Goal: Information Seeking & Learning: Learn about a topic

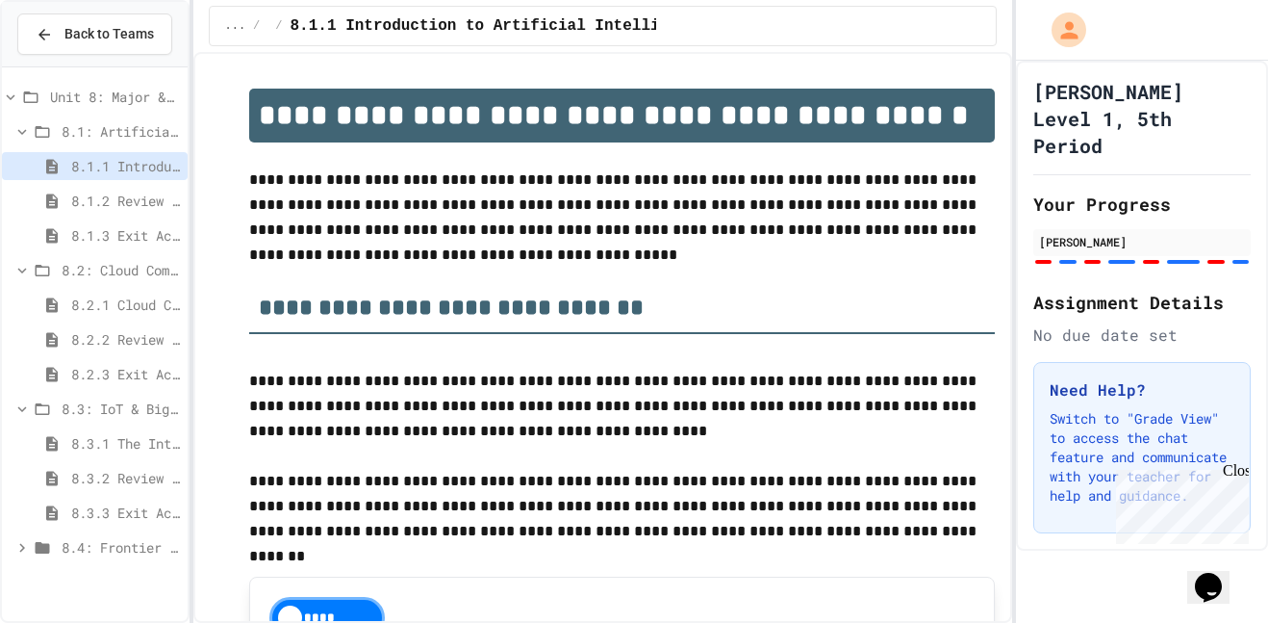
click at [149, 551] on span "8.4: Frontier Tech Spotlight" at bounding box center [121, 547] width 118 height 20
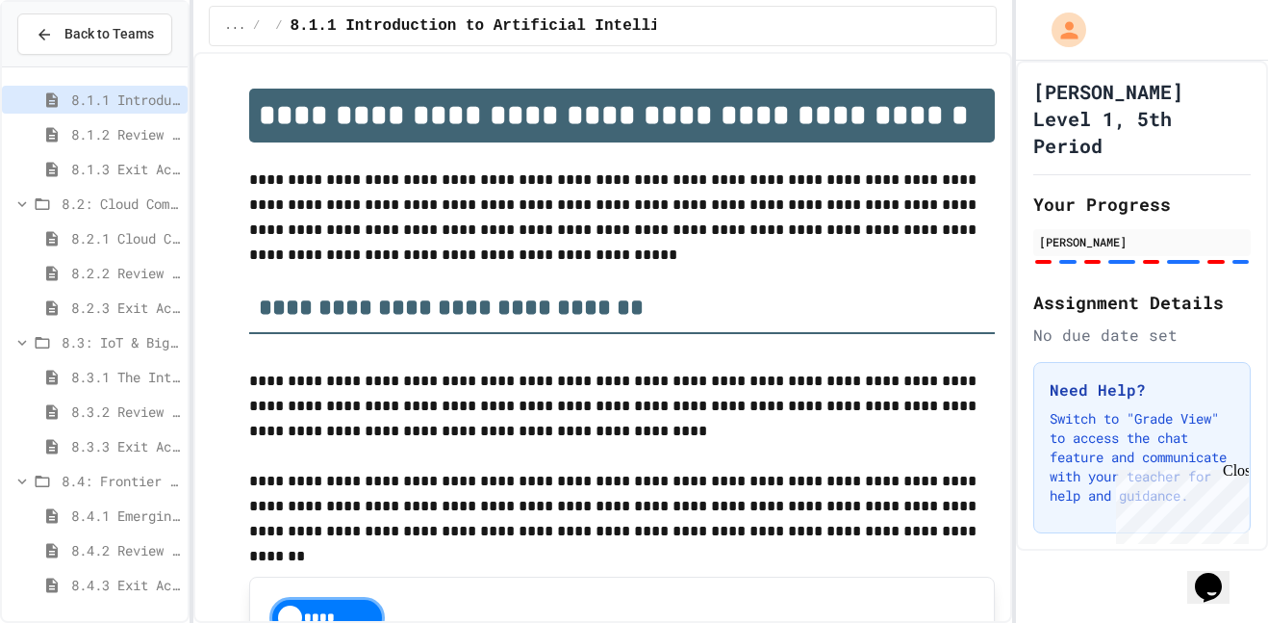
click at [166, 508] on span "8.4.1 Emerging Technologies: Shaping Our Digital Future" at bounding box center [125, 515] width 109 height 20
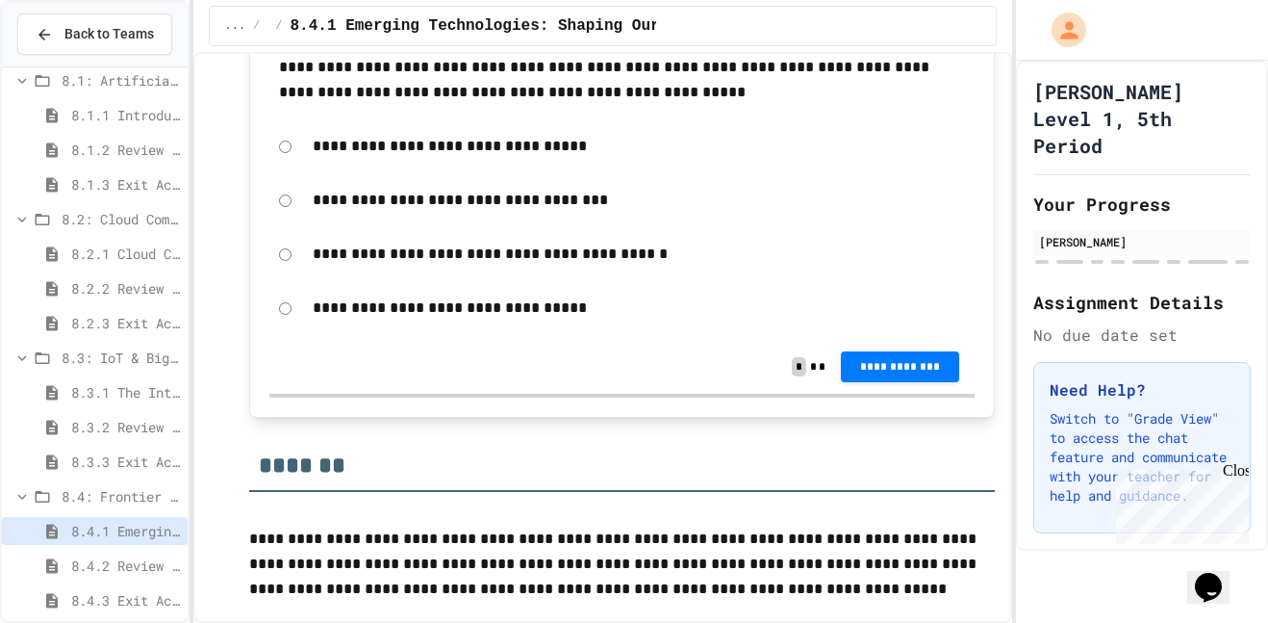
scroll to position [9241, 0]
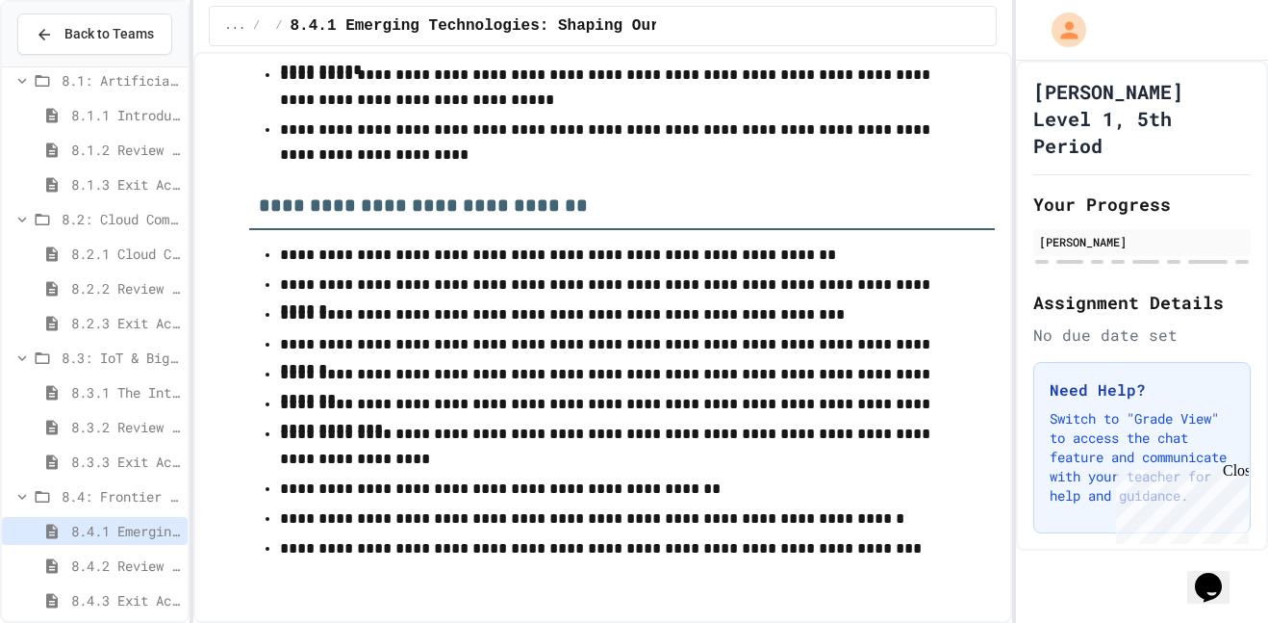
click at [155, 465] on span "8.3.3 Exit Activity - IoT Data Detective Challenge" at bounding box center [125, 461] width 109 height 20
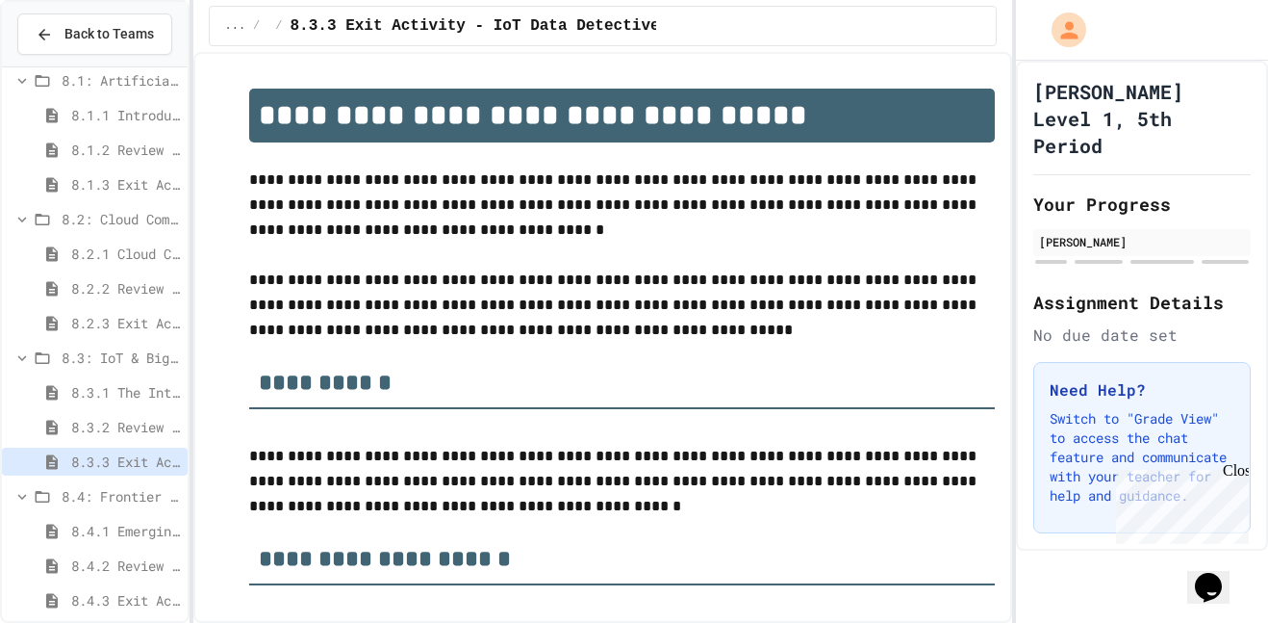
click at [155, 391] on span "8.3.1 The Internet of Things and Big Data: Our Connected Digital World" at bounding box center [125, 392] width 109 height 20
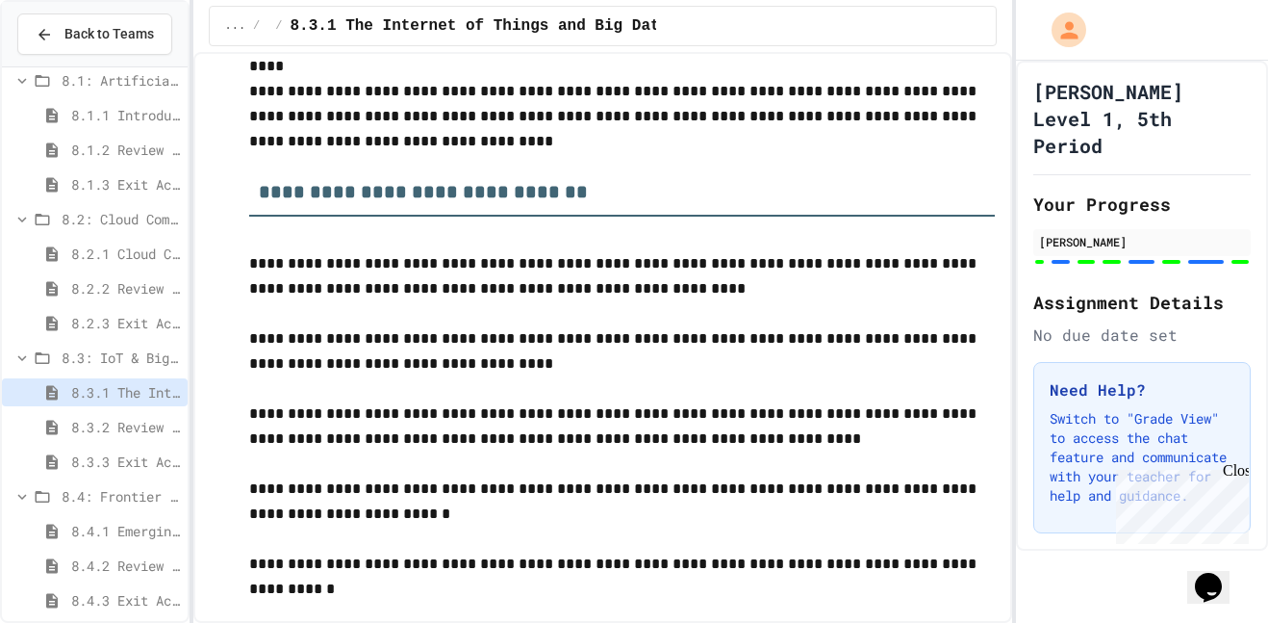
scroll to position [9274, 0]
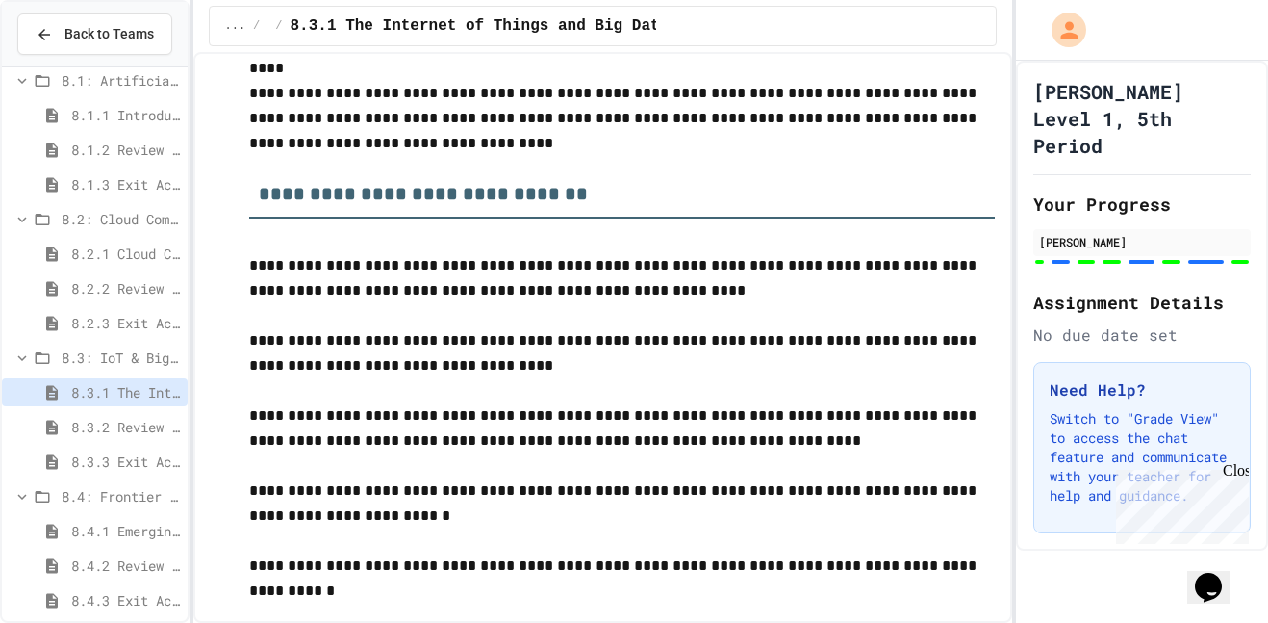
click at [147, 530] on span "8.4.1 Emerging Technologies: Shaping Our Digital Future" at bounding box center [125, 531] width 109 height 20
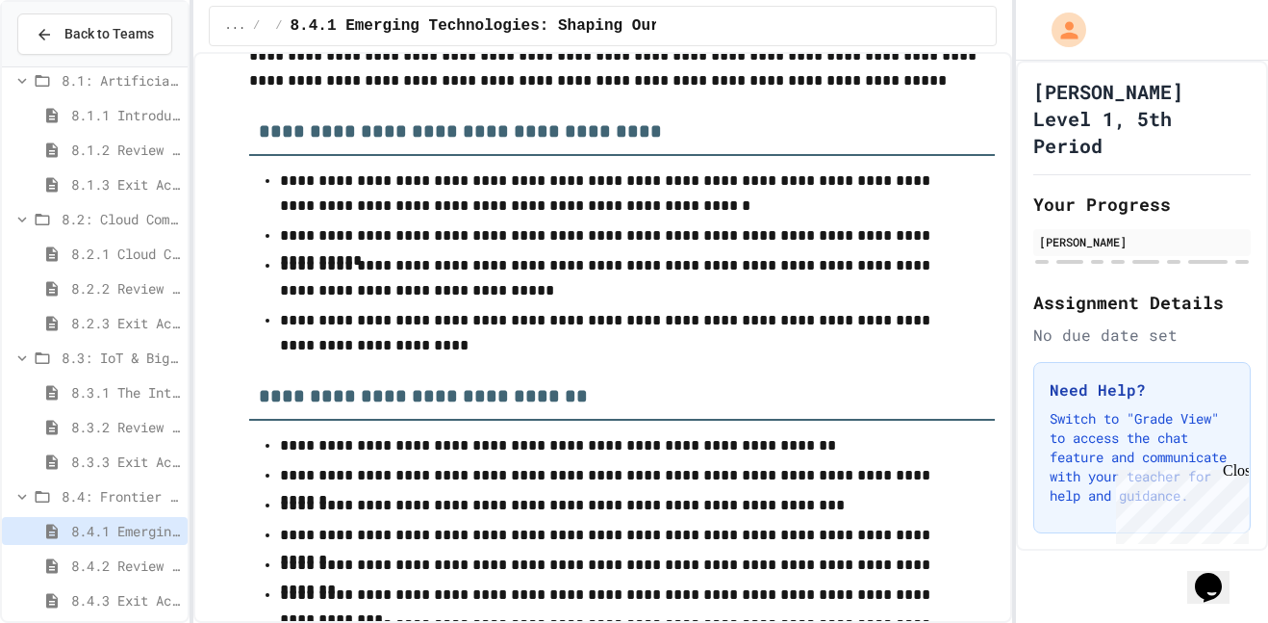
scroll to position [9053, 0]
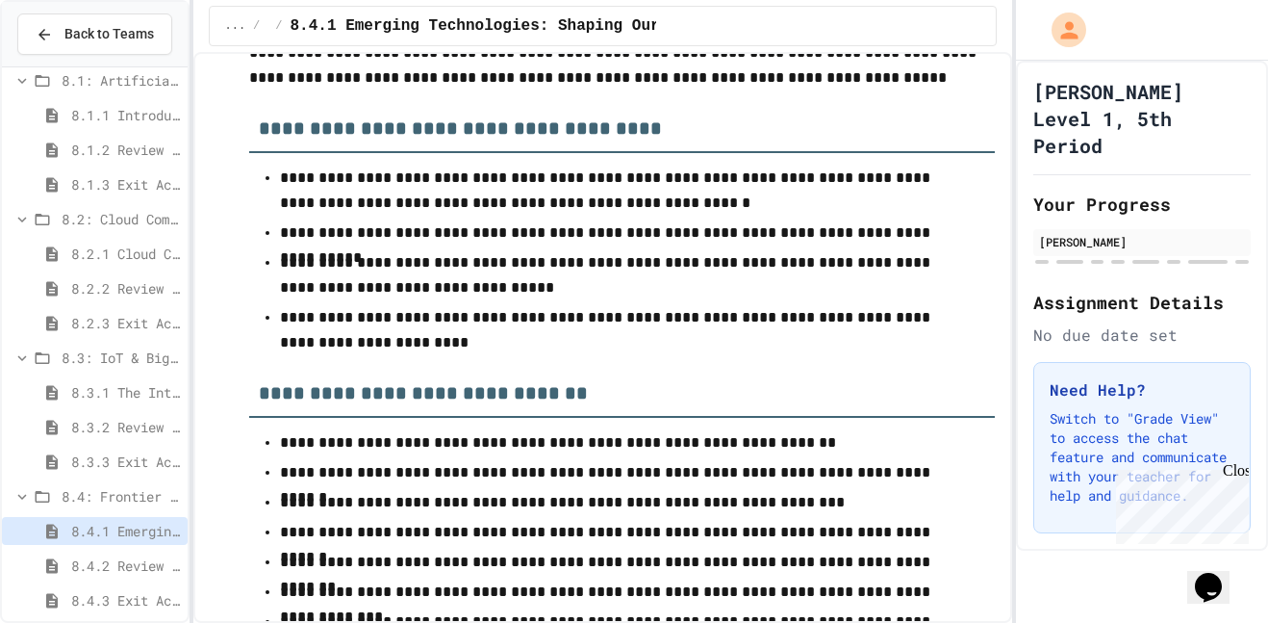
click at [418, 387] on h3 "**********" at bounding box center [622, 386] width 747 height 63
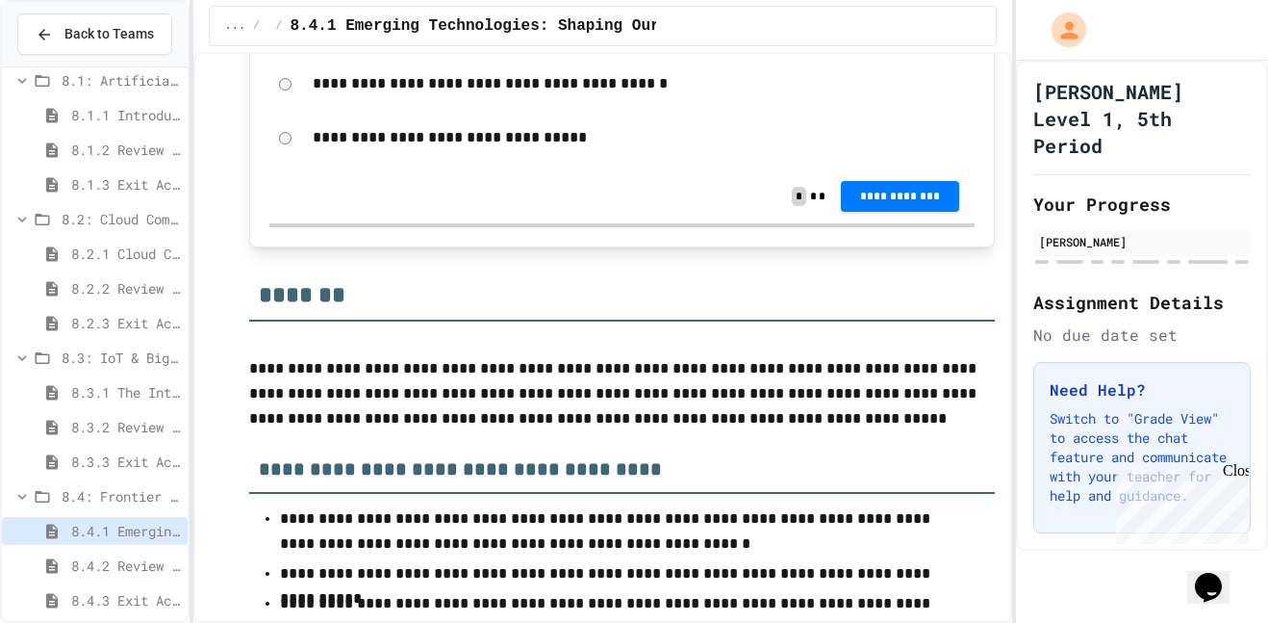
scroll to position [66, 0]
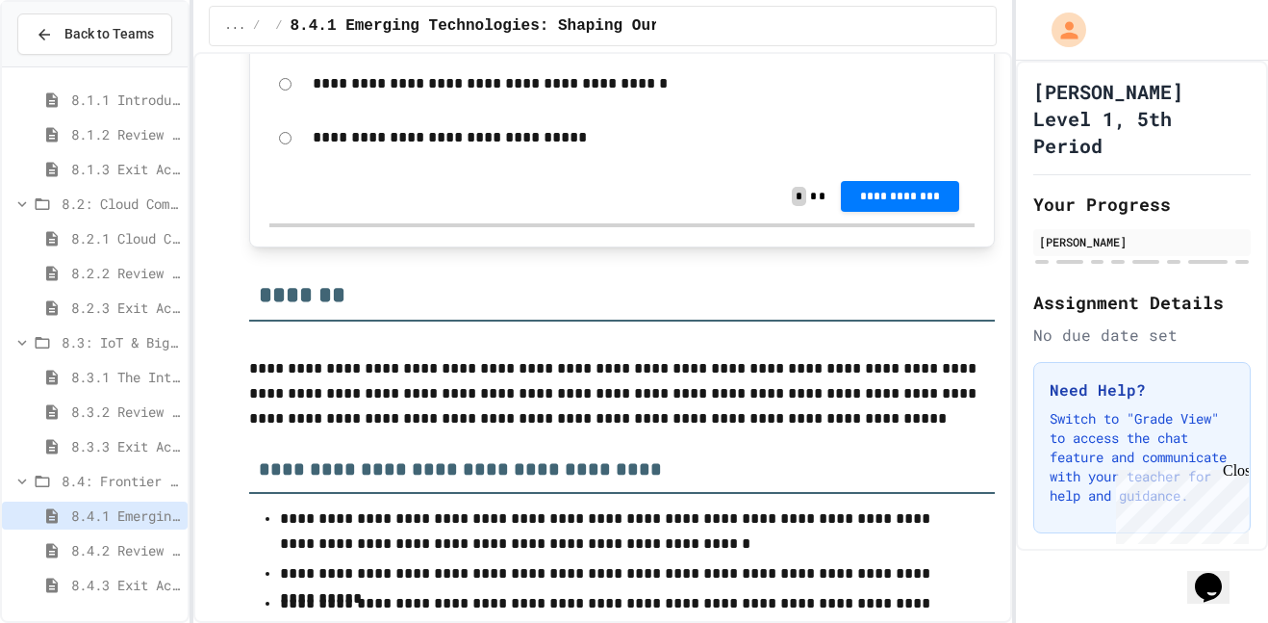
click at [140, 580] on span "8.4.3 Exit Activity - Future Tech Challenge" at bounding box center [125, 585] width 109 height 20
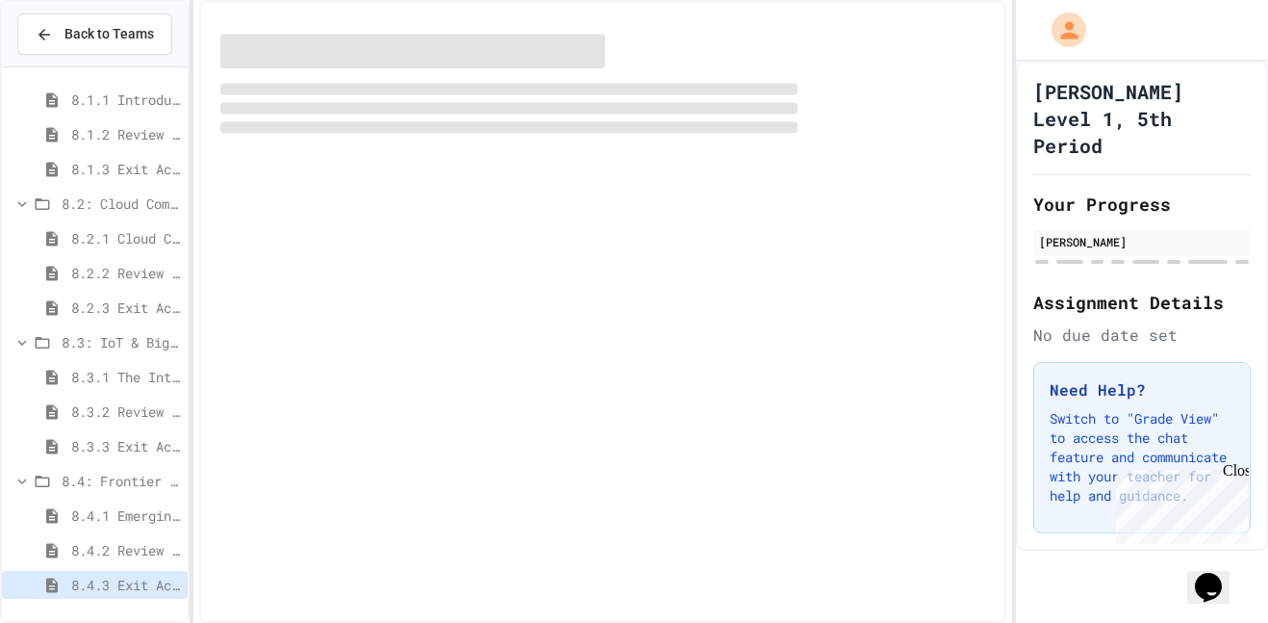
scroll to position [51, 0]
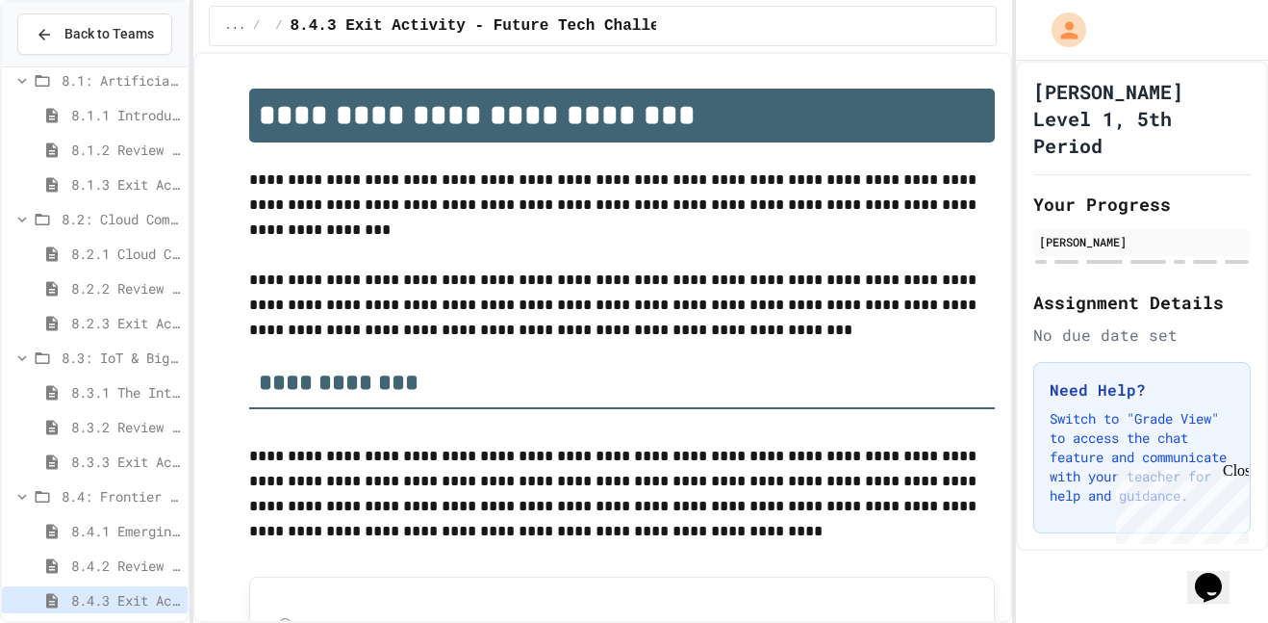
click at [151, 560] on span "8.4.2 Review - Emerging Technologies: Shaping Our Digital Future" at bounding box center [125, 565] width 109 height 20
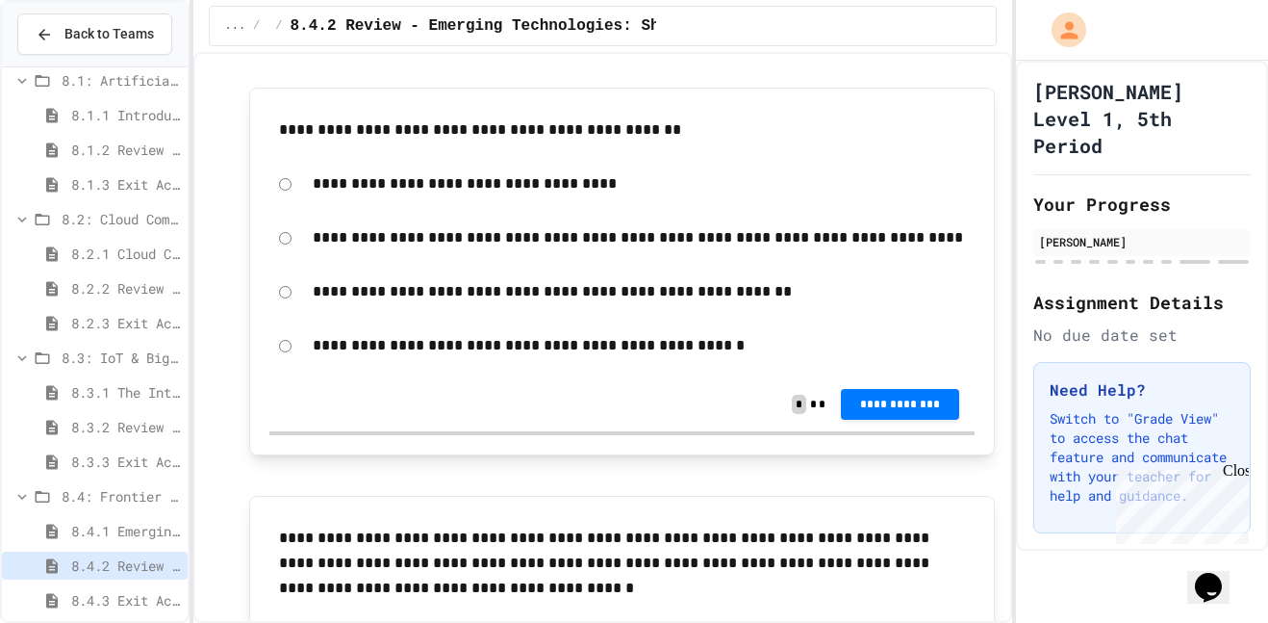
scroll to position [3220, 0]
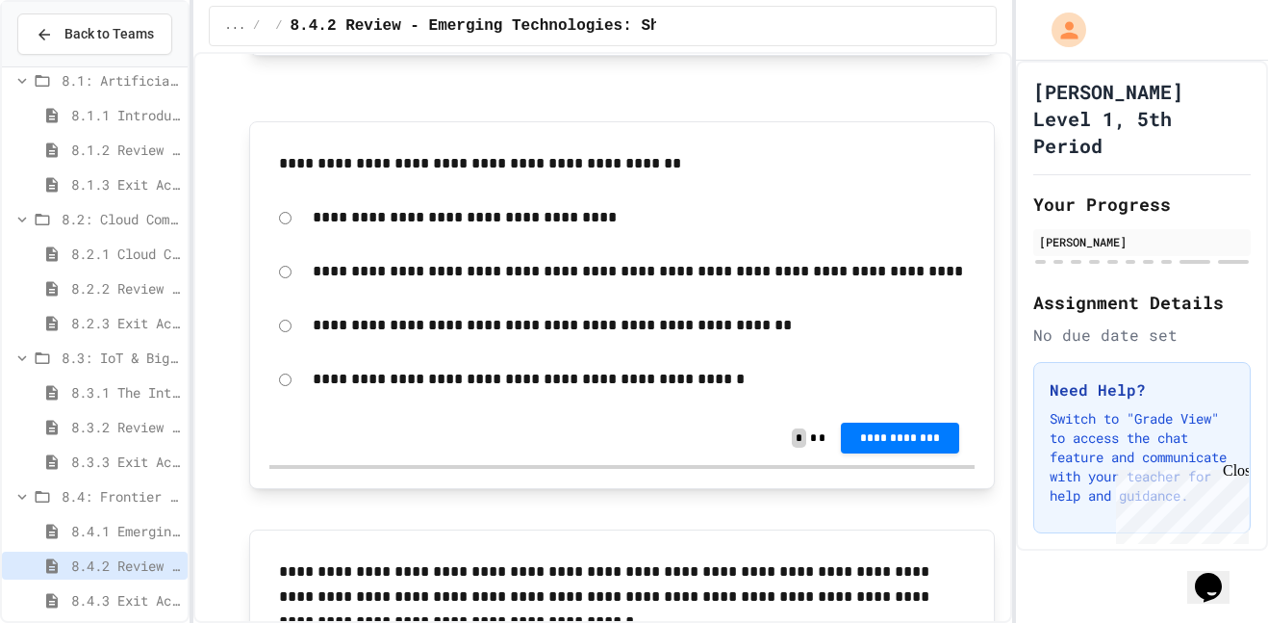
click at [44, 612] on div "8.4.3 Exit Activity - Future Tech Challenge" at bounding box center [95, 600] width 186 height 28
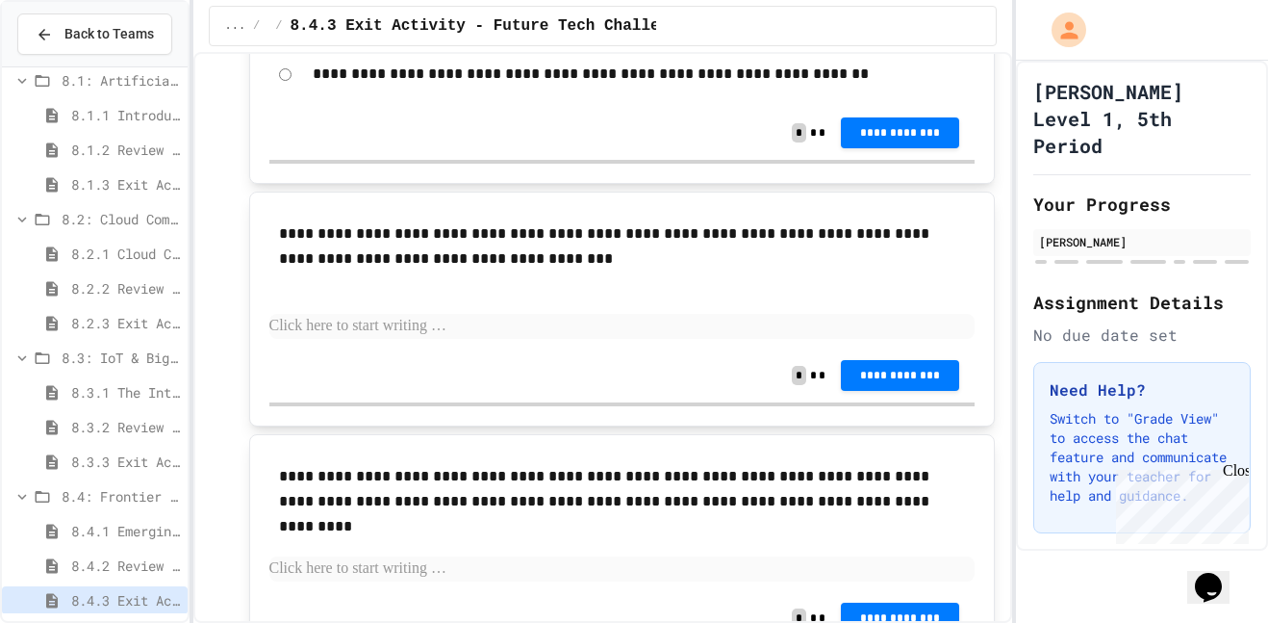
scroll to position [750, 0]
